Goal: Browse casually

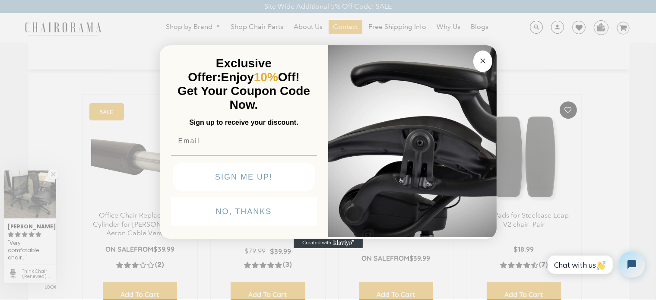
click at [485, 63] on circle "Close dialog" at bounding box center [483, 61] width 10 height 10
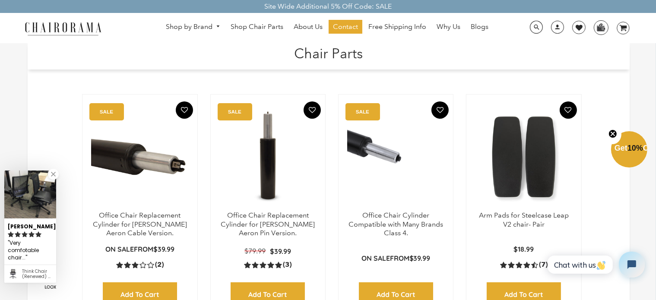
click at [48, 19] on div "Shop by Brand Haworth Herman Miller Steelcase Knoll Human Scale" at bounding box center [328, 28] width 656 height 30
click at [51, 24] on img at bounding box center [63, 28] width 86 height 15
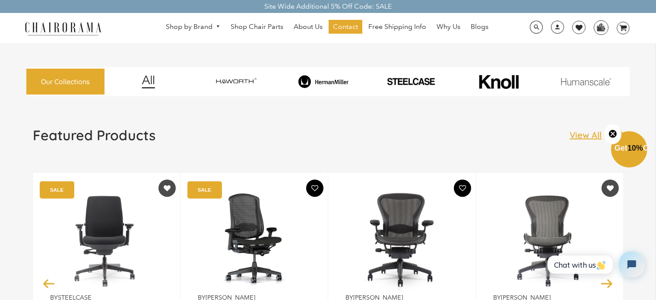
click at [612, 134] on circle "Close teaser" at bounding box center [613, 134] width 8 height 8
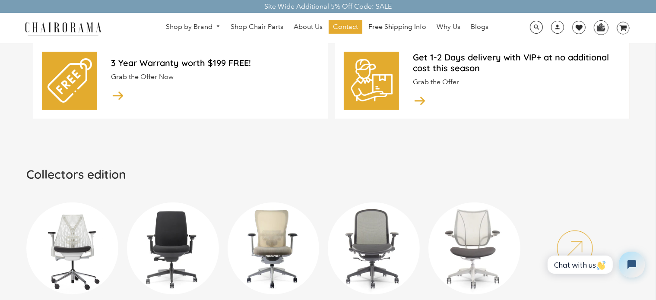
scroll to position [384, 0]
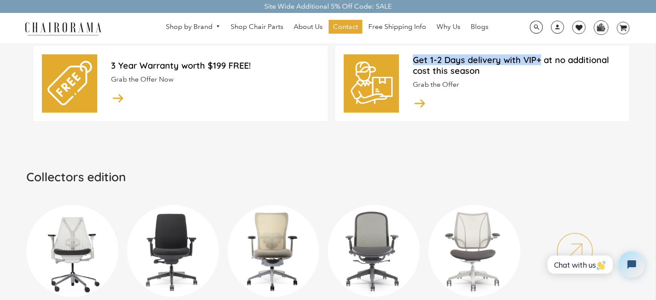
drag, startPoint x: 415, startPoint y: 59, endPoint x: 539, endPoint y: 60, distance: 124.5
click at [539, 60] on h2 "Get 1-2 Days delivery with VIP+ at no additional cost this season" at bounding box center [517, 65] width 208 height 22
copy h2 "Get 1-2 Days delivery with VIP+"
